Goal: Transaction & Acquisition: Purchase product/service

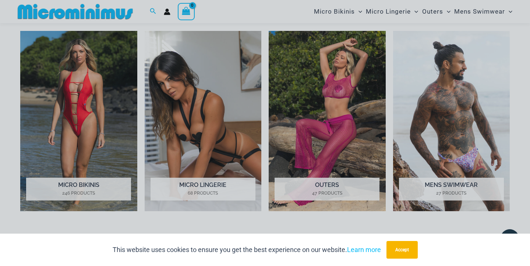
scroll to position [529, 0]
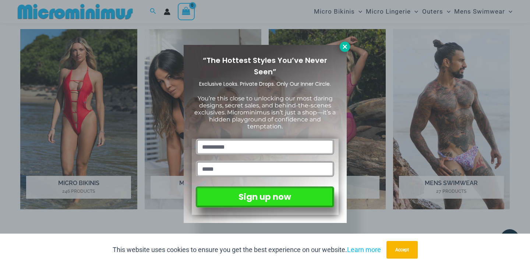
click at [345, 48] on icon at bounding box center [344, 46] width 7 height 7
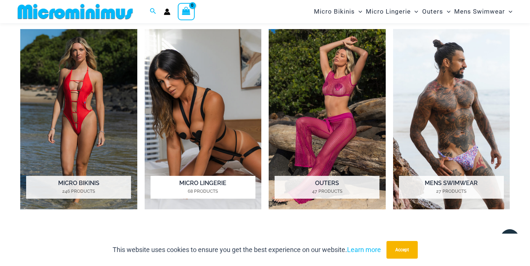
click at [193, 128] on img "Visit product category Micro Lingerie" at bounding box center [203, 119] width 117 height 181
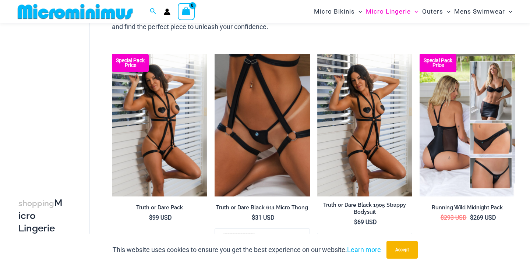
scroll to position [86, 0]
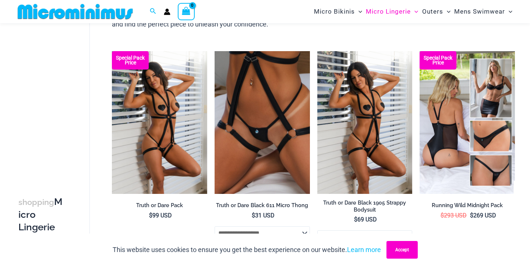
click at [402, 248] on button "Accept" at bounding box center [401, 250] width 31 height 18
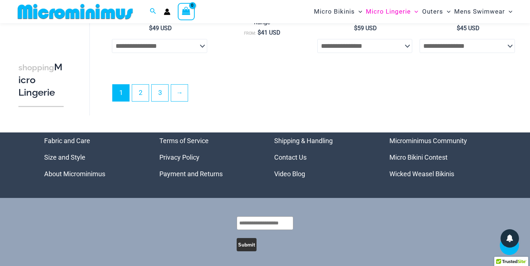
scroll to position [1766, 0]
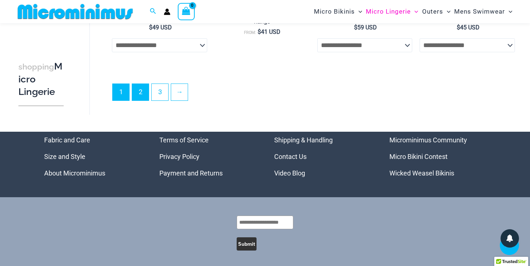
click at [138, 92] on link "2" at bounding box center [140, 92] width 17 height 17
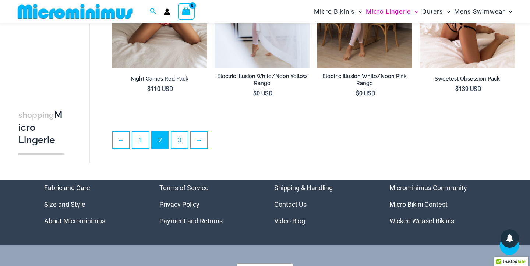
scroll to position [1696, 0]
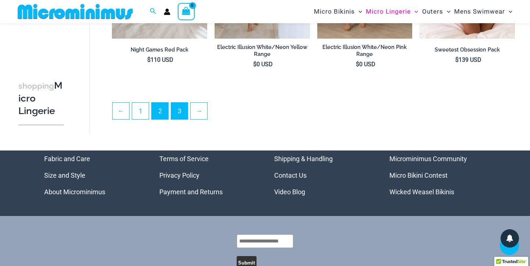
click at [178, 111] on link "3" at bounding box center [179, 111] width 17 height 17
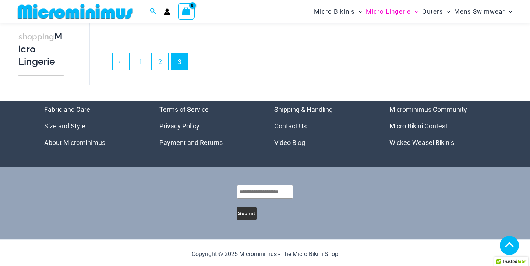
scroll to position [249, 0]
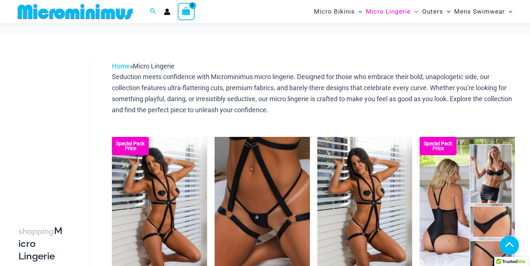
scroll to position [1766, 0]
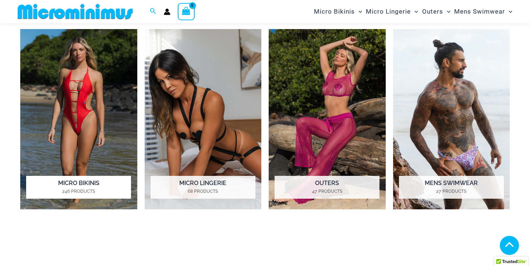
scroll to position [876, 0]
